Goal: Task Accomplishment & Management: Use online tool/utility

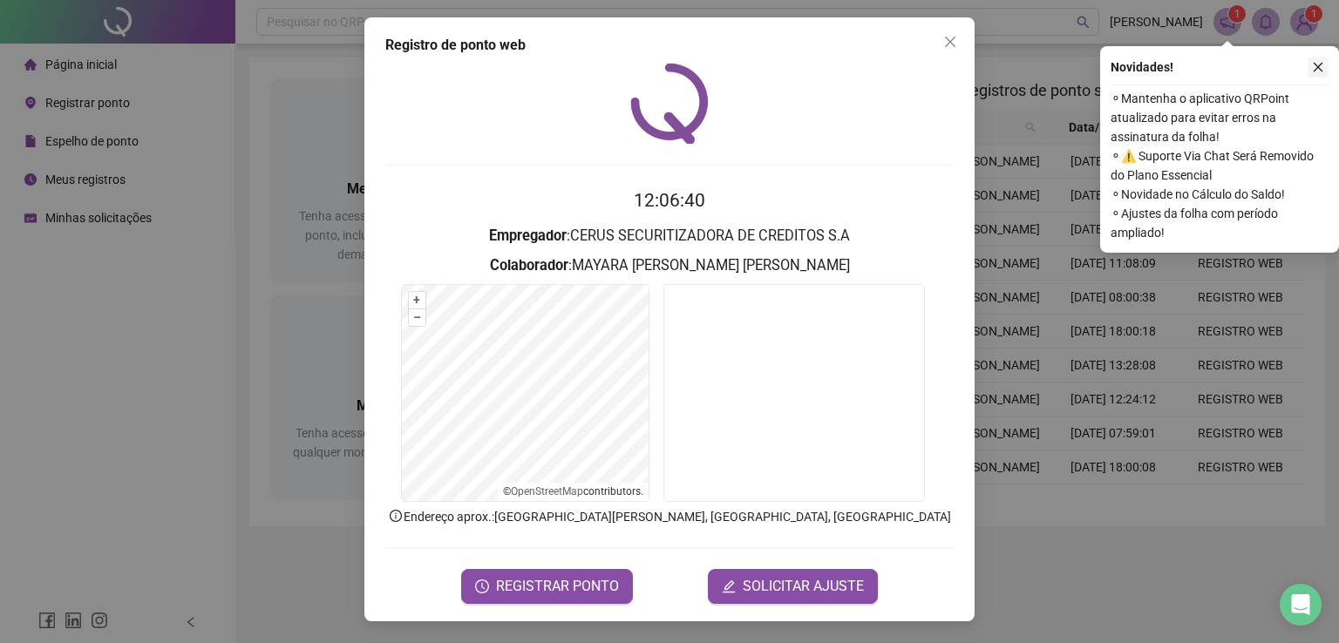
click at [1322, 77] on button "button" at bounding box center [1318, 67] width 21 height 21
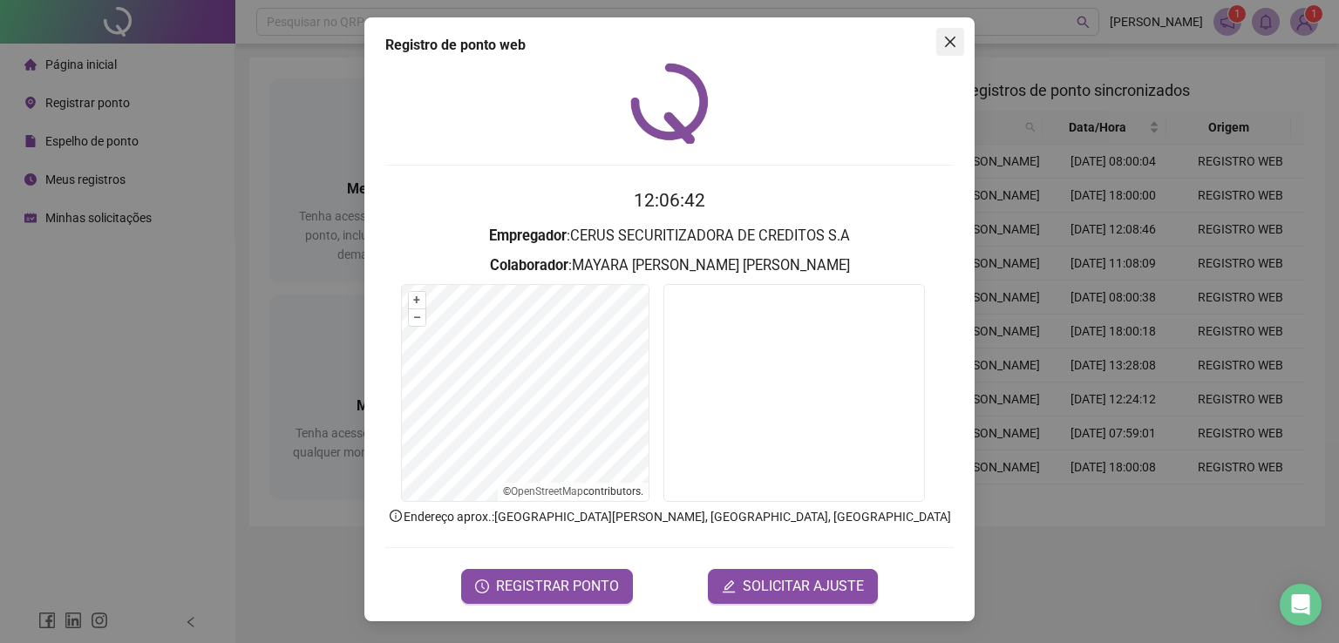
click at [958, 50] on button "Close" at bounding box center [950, 42] width 28 height 28
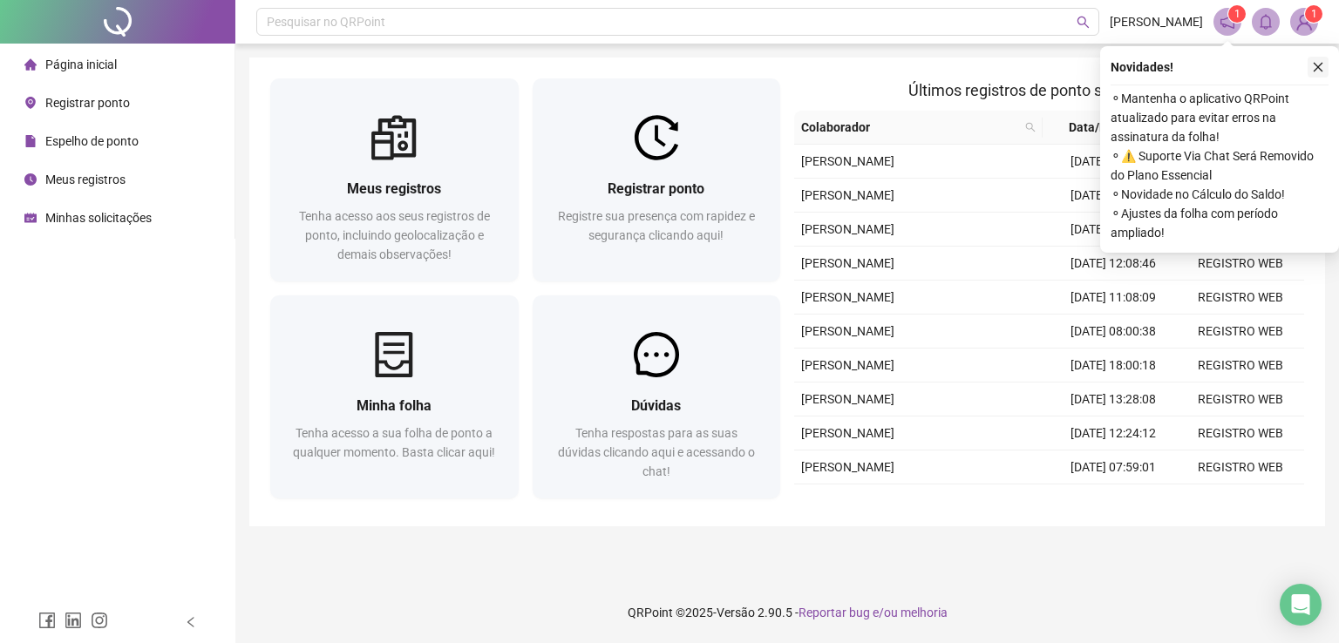
click at [1323, 65] on icon "close" at bounding box center [1318, 67] width 12 height 12
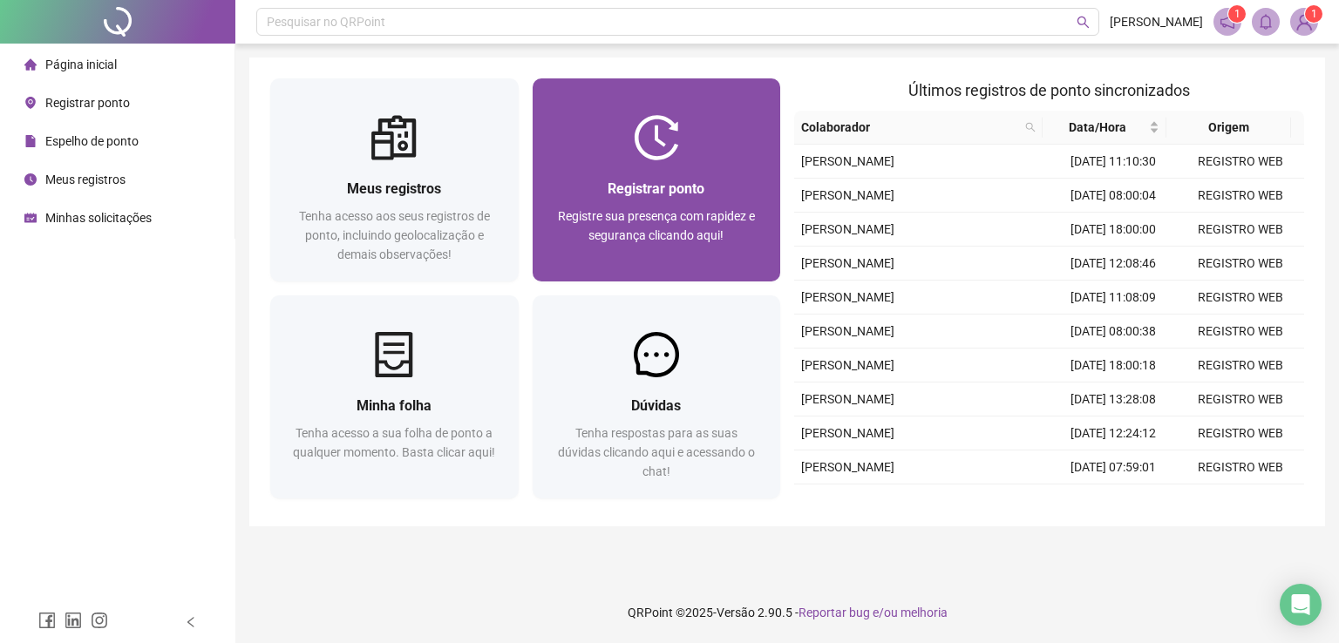
click at [624, 187] on span "Registrar ponto" at bounding box center [656, 188] width 97 height 17
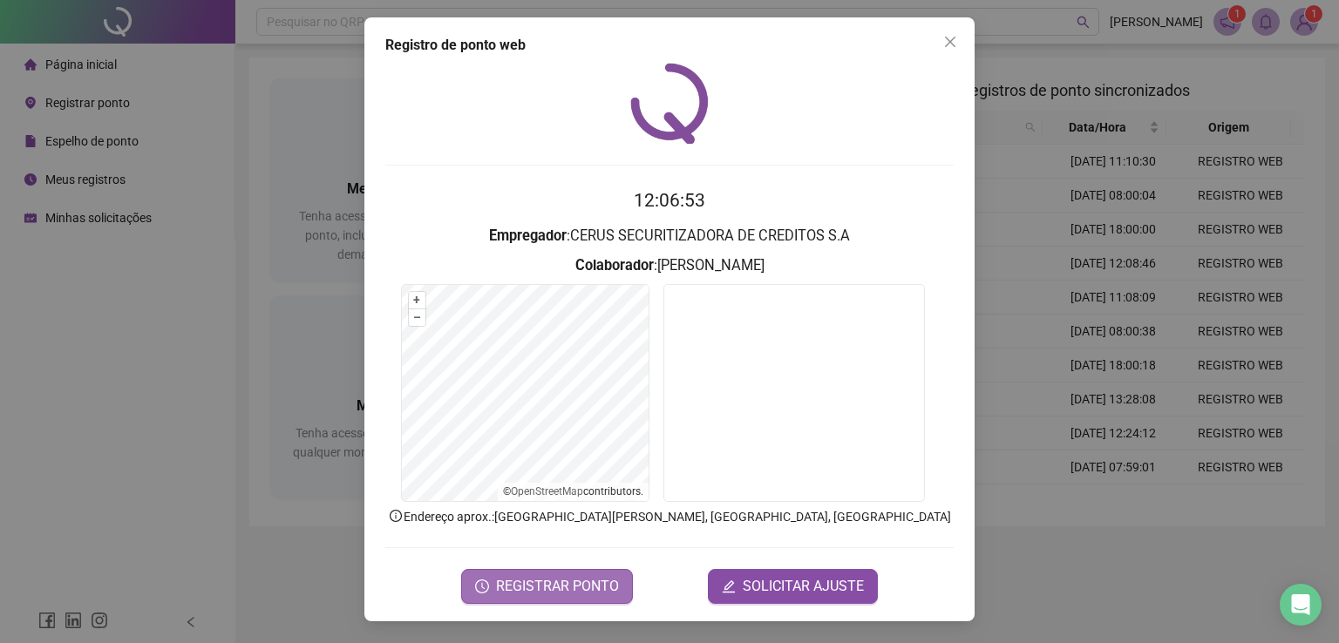
click at [582, 586] on span "REGISTRAR PONTO" at bounding box center [557, 586] width 123 height 21
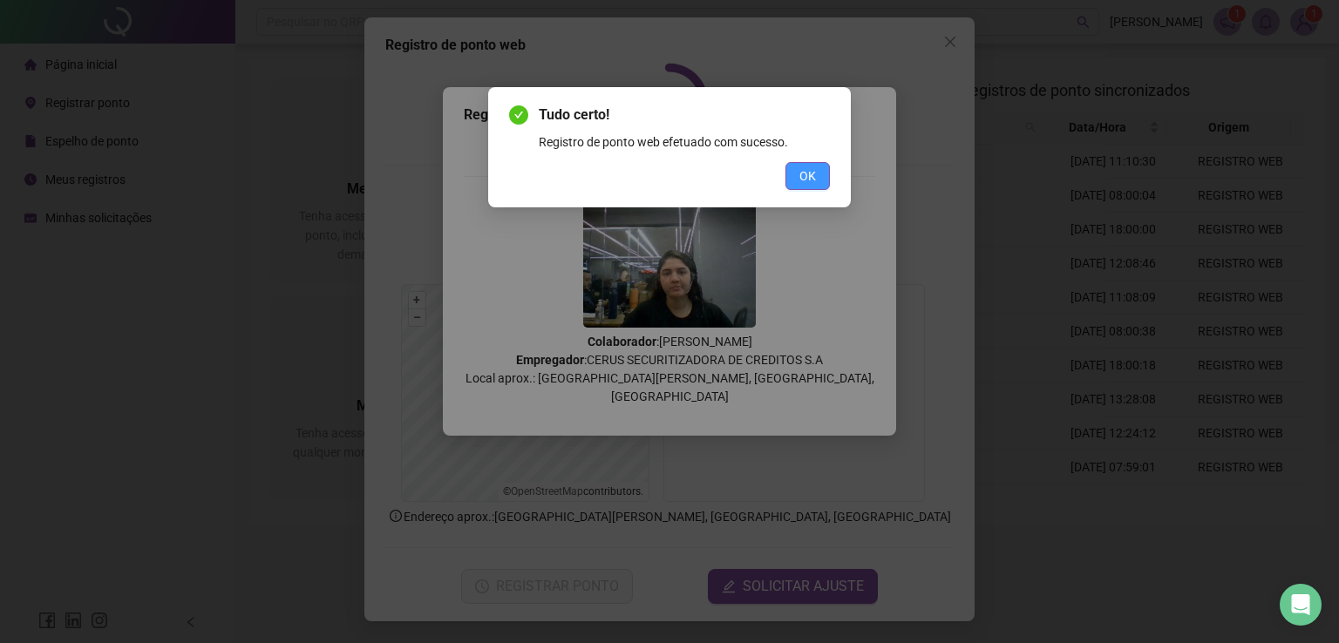
click at [811, 176] on span "OK" at bounding box center [807, 176] width 17 height 19
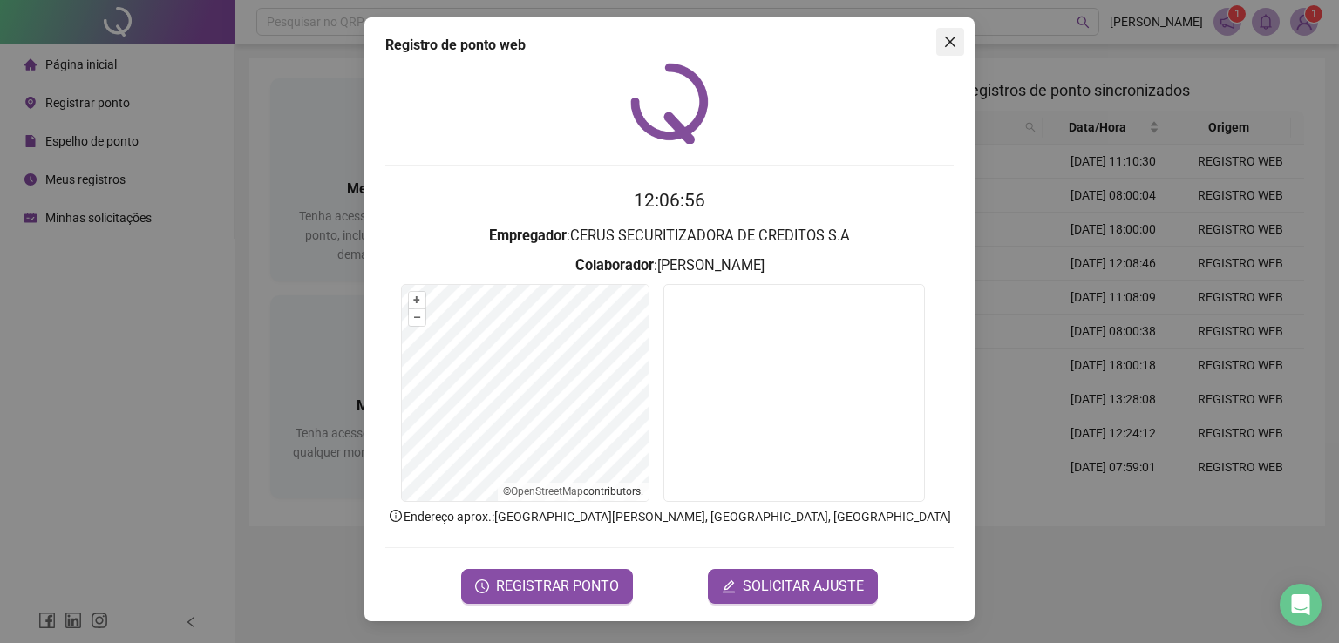
click at [948, 44] on icon "close" at bounding box center [950, 42] width 14 height 14
